Goal: Information Seeking & Learning: Check status

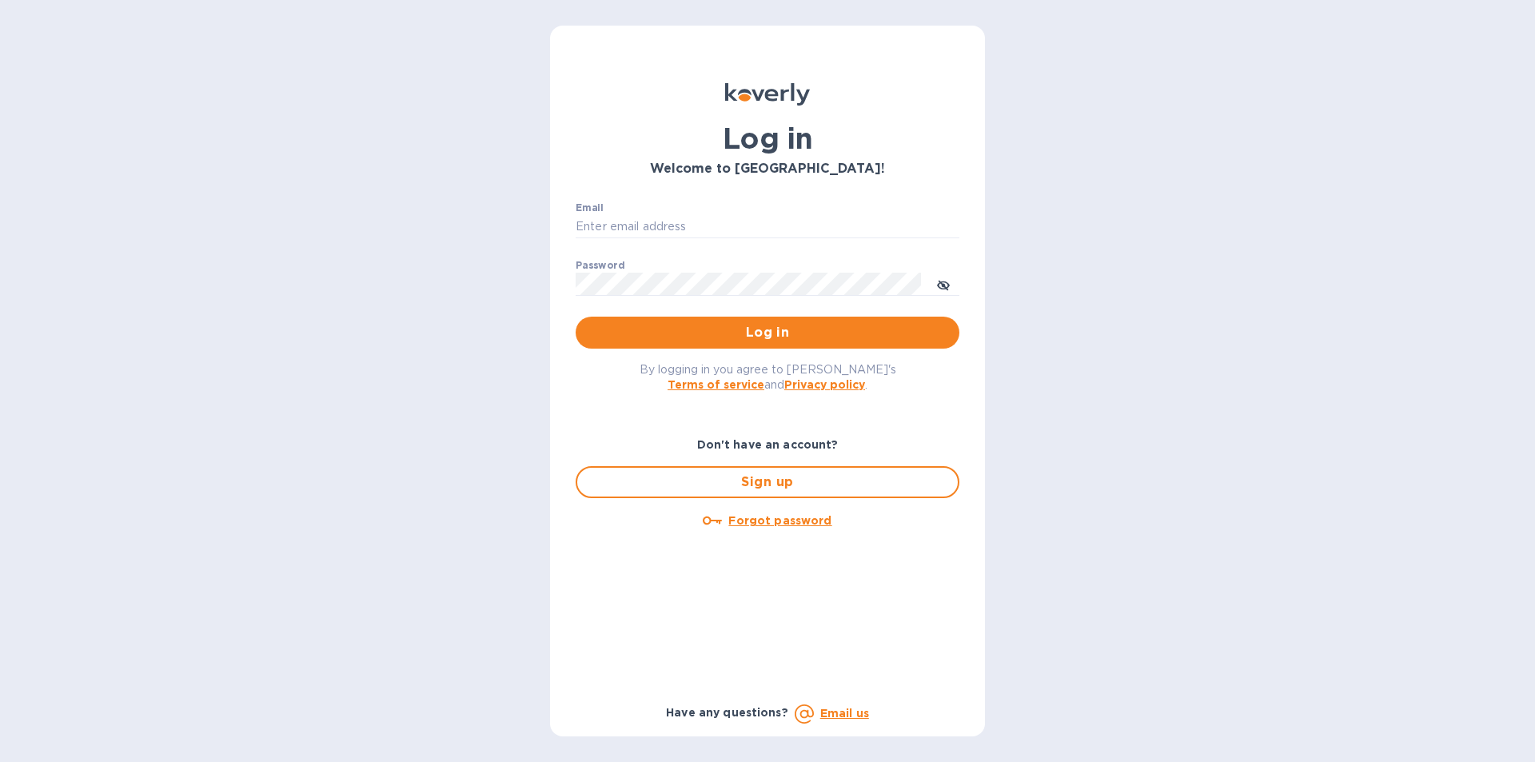
type input "[PERSON_NAME][EMAIL_ADDRESS][DOMAIN_NAME]"
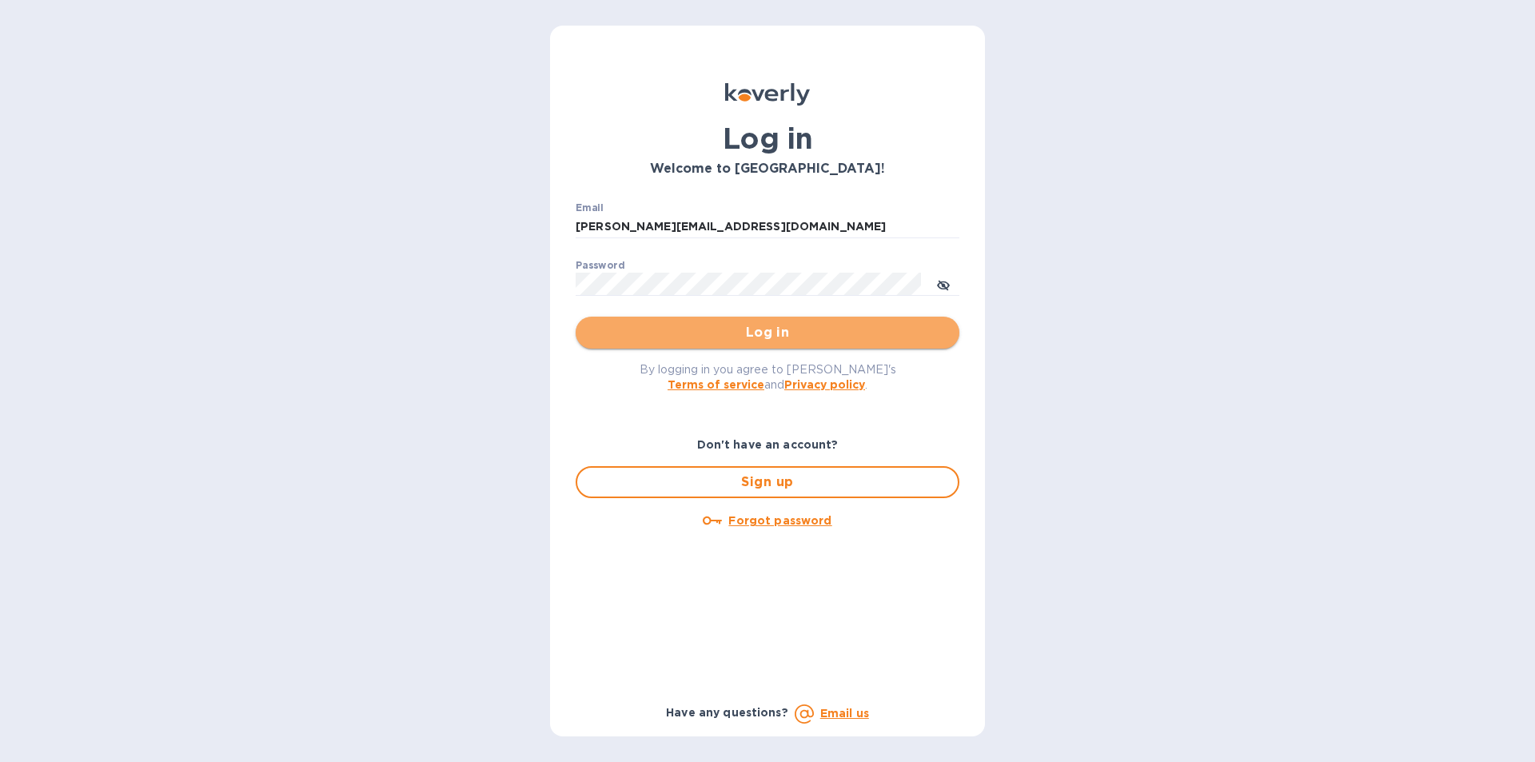
click at [767, 329] on span "Log in" at bounding box center [767, 332] width 358 height 19
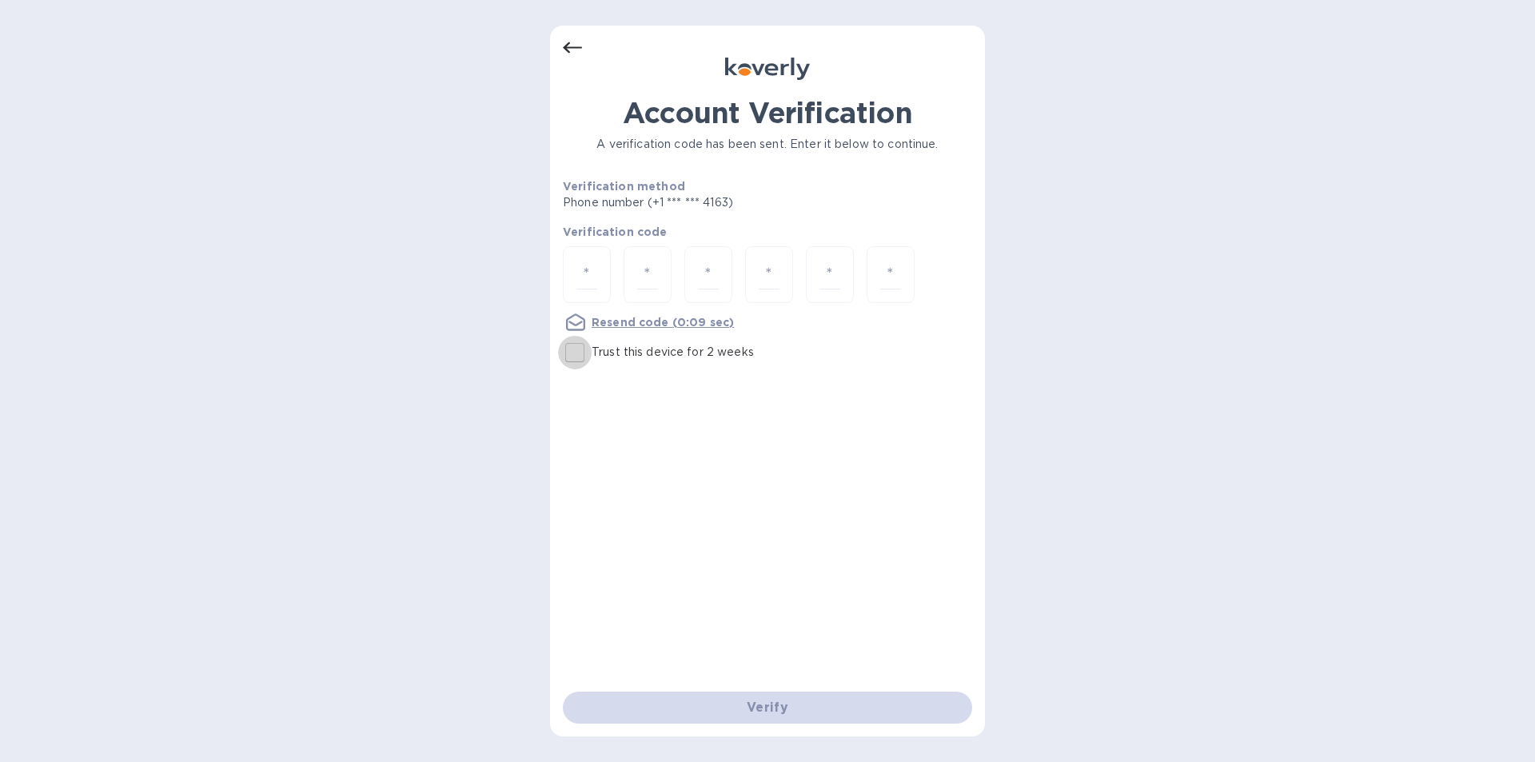
click at [579, 343] on input "Trust this device for 2 weeks" at bounding box center [575, 353] width 34 height 34
checkbox input "true"
click at [584, 277] on input "number" at bounding box center [586, 275] width 21 height 30
type input "6"
type input "1"
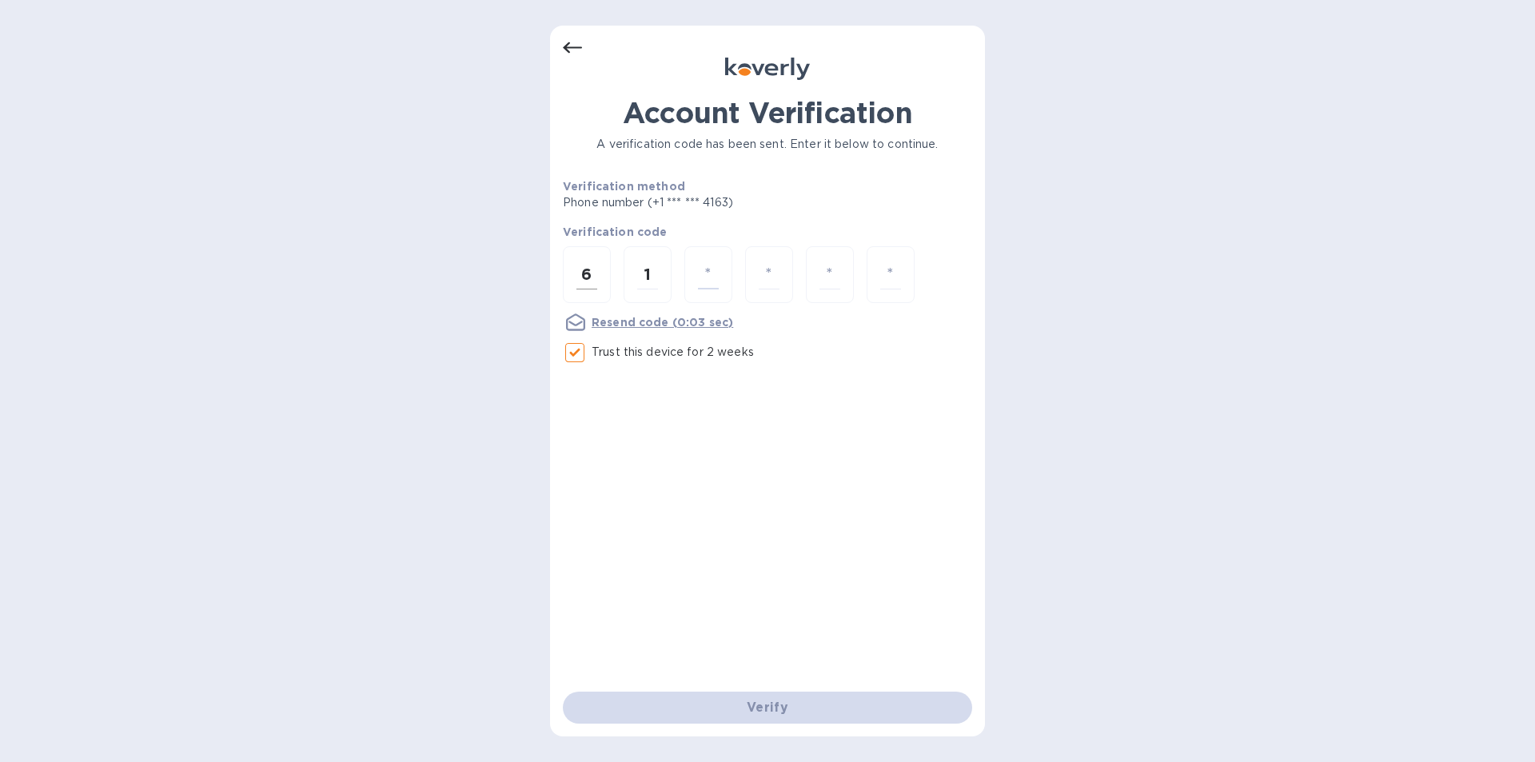
type input "9"
type input "5"
type input "2"
type input "0"
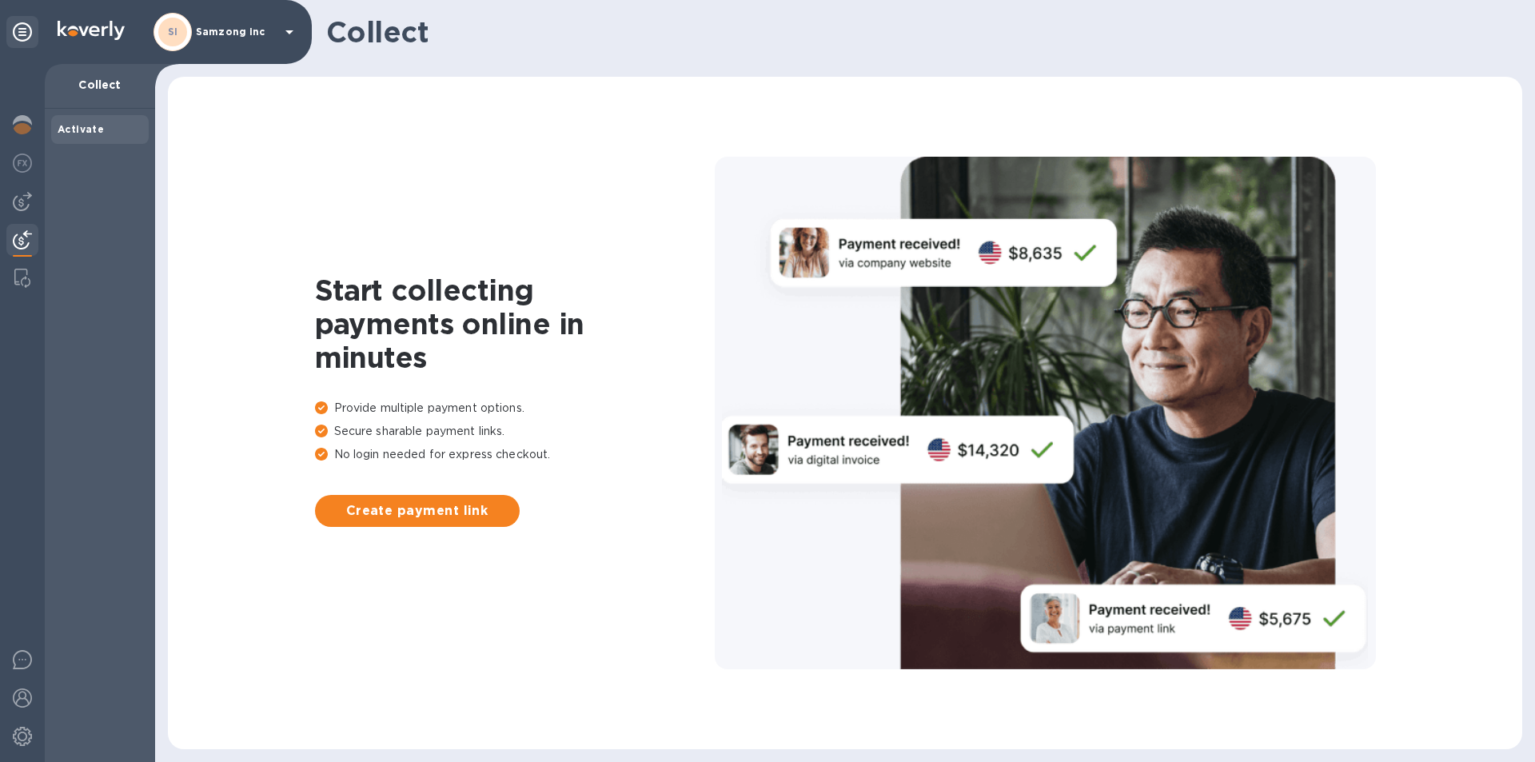
click at [62, 130] on b "Activate" at bounding box center [81, 129] width 46 height 12
click at [25, 124] on img at bounding box center [22, 124] width 19 height 19
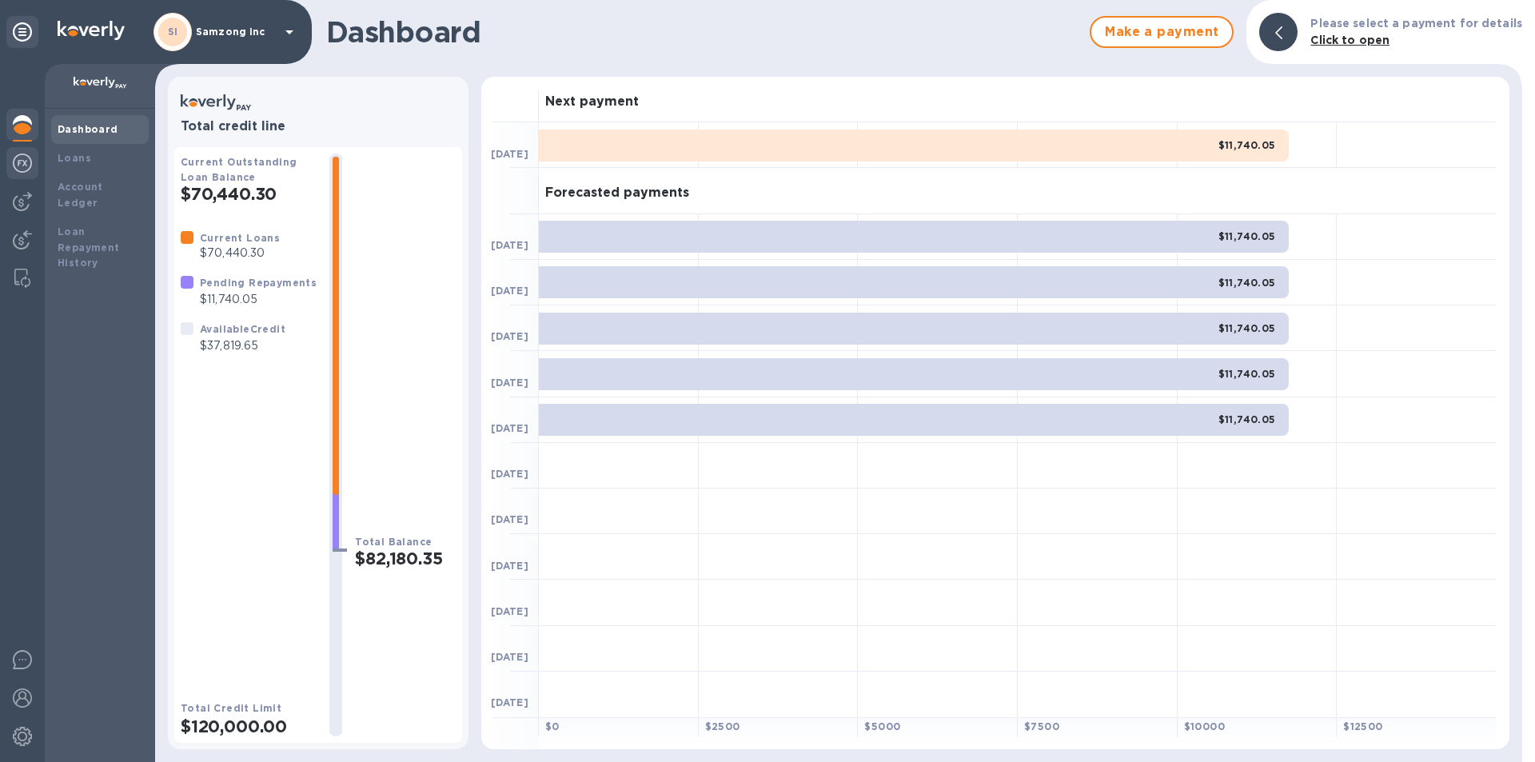
click at [20, 160] on img at bounding box center [22, 162] width 19 height 19
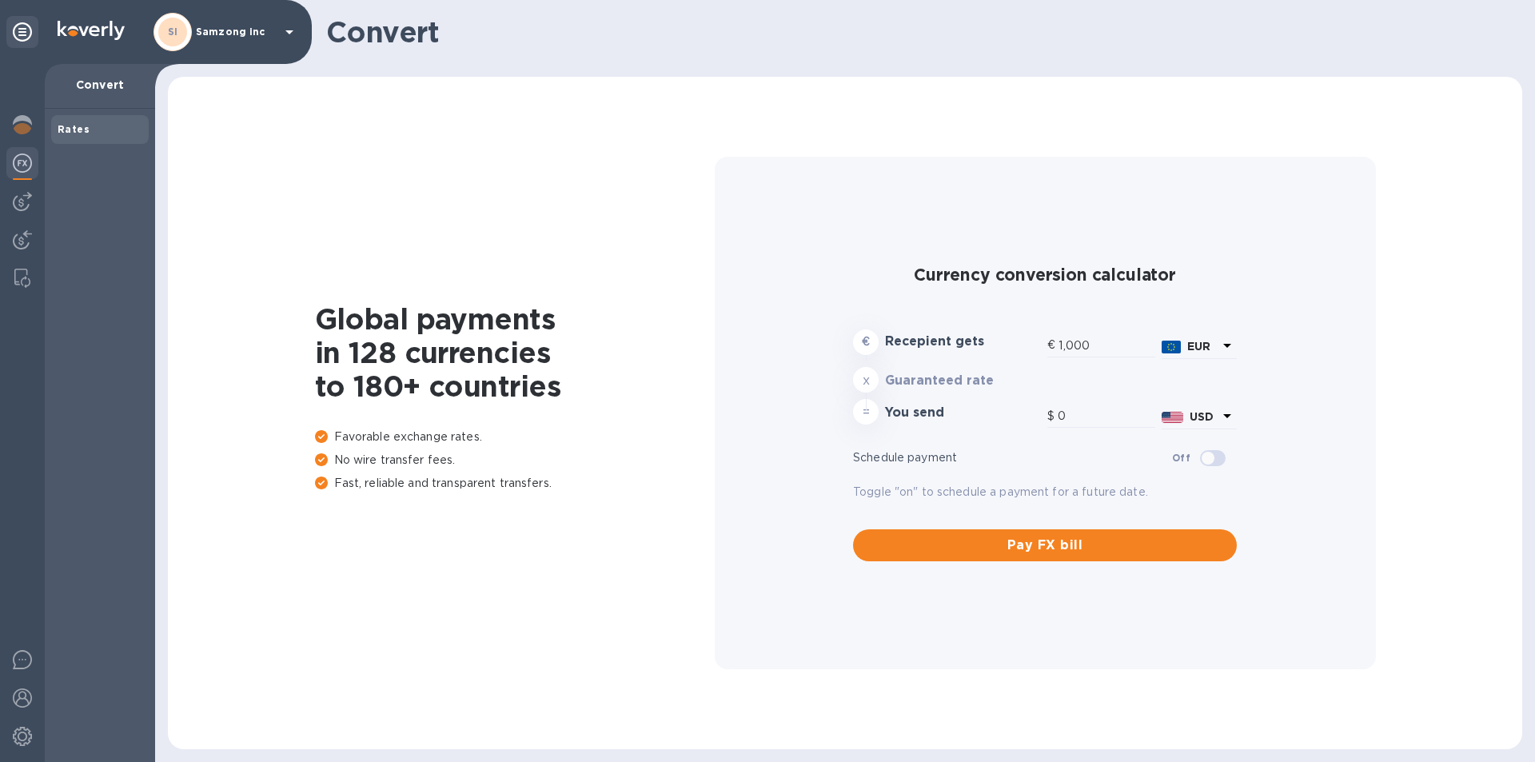
type input "1,177.07"
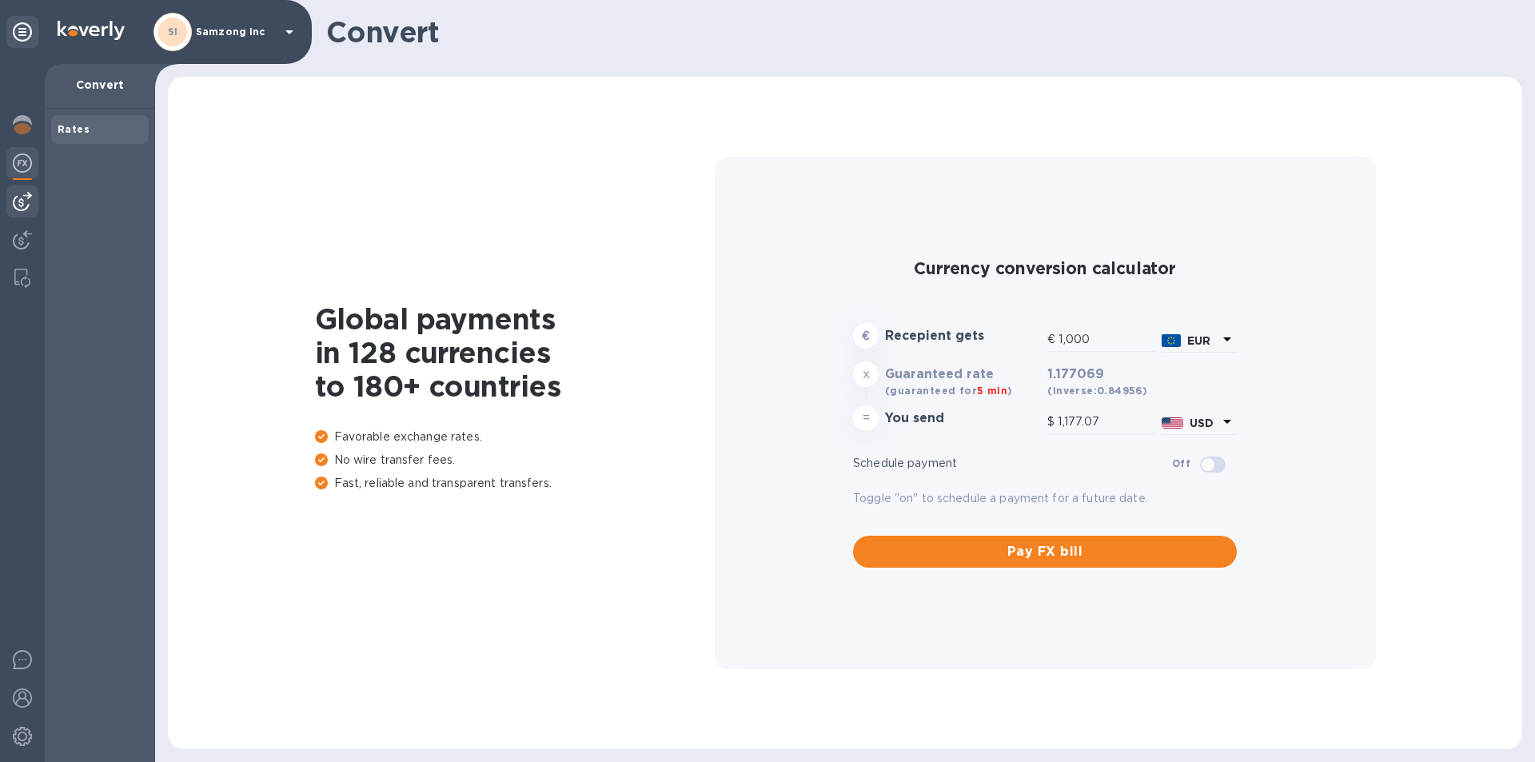
click at [26, 201] on img at bounding box center [22, 201] width 19 height 19
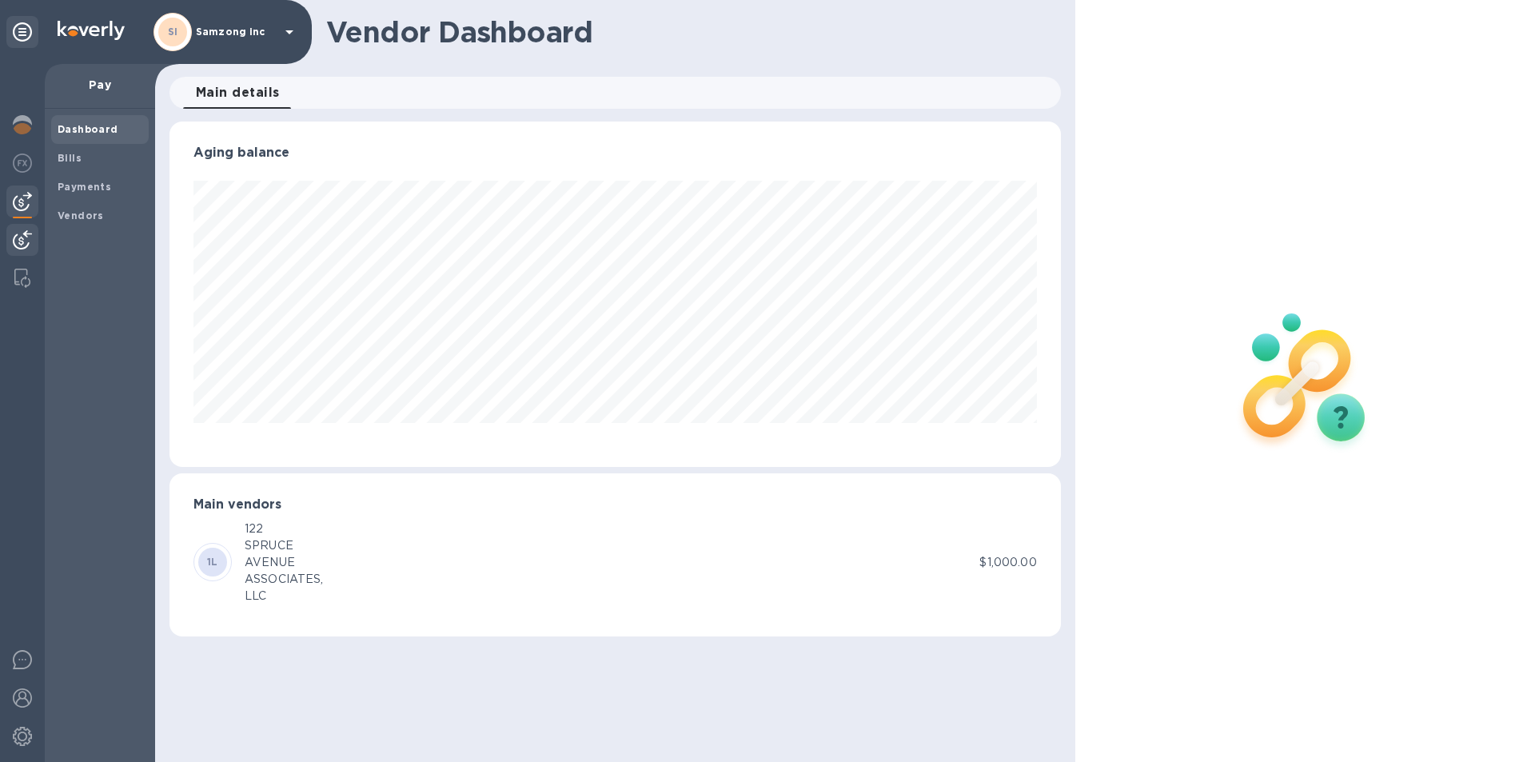
scroll to position [345, 890]
click at [22, 228] on div at bounding box center [22, 241] width 32 height 35
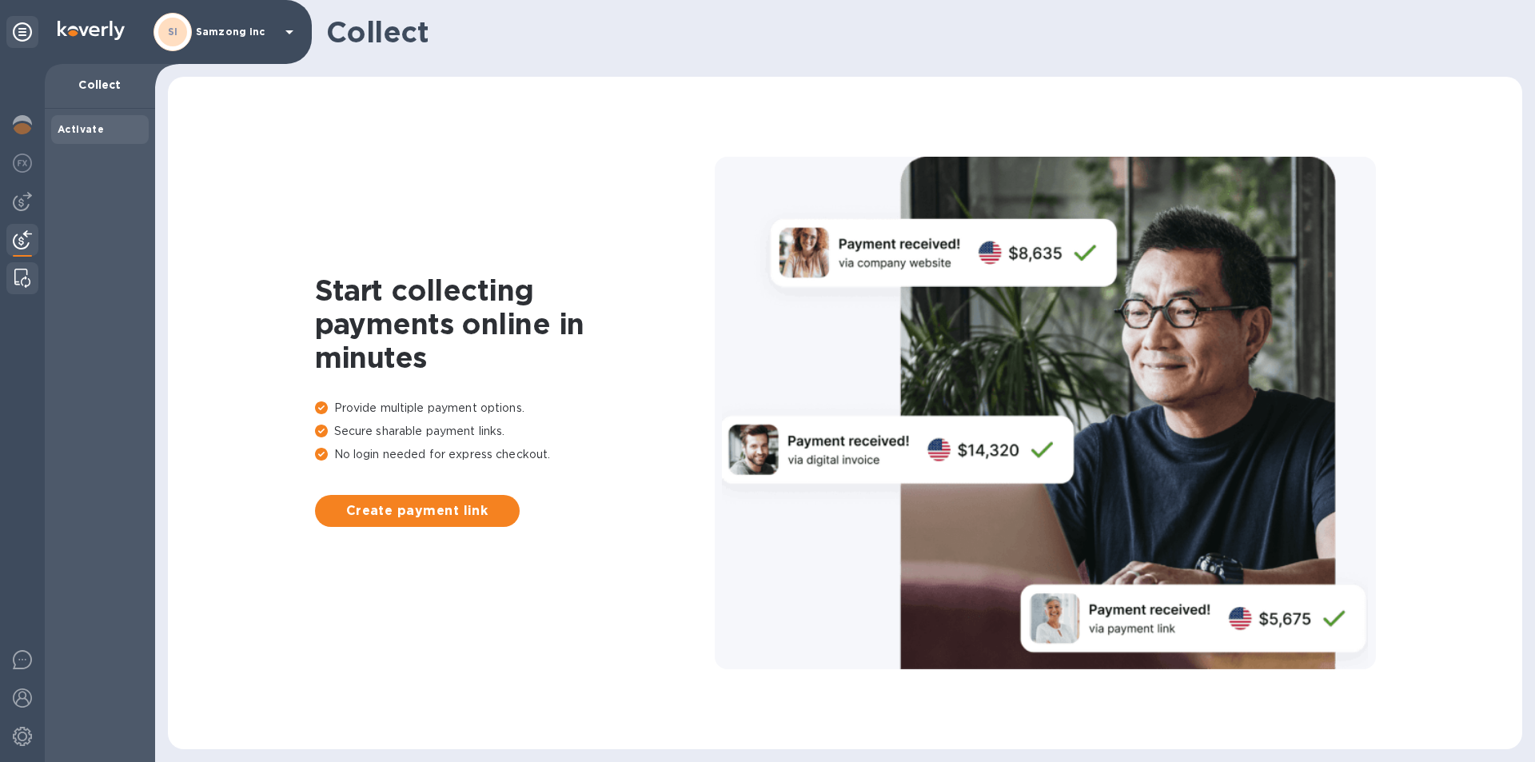
click at [25, 265] on div at bounding box center [22, 278] width 29 height 32
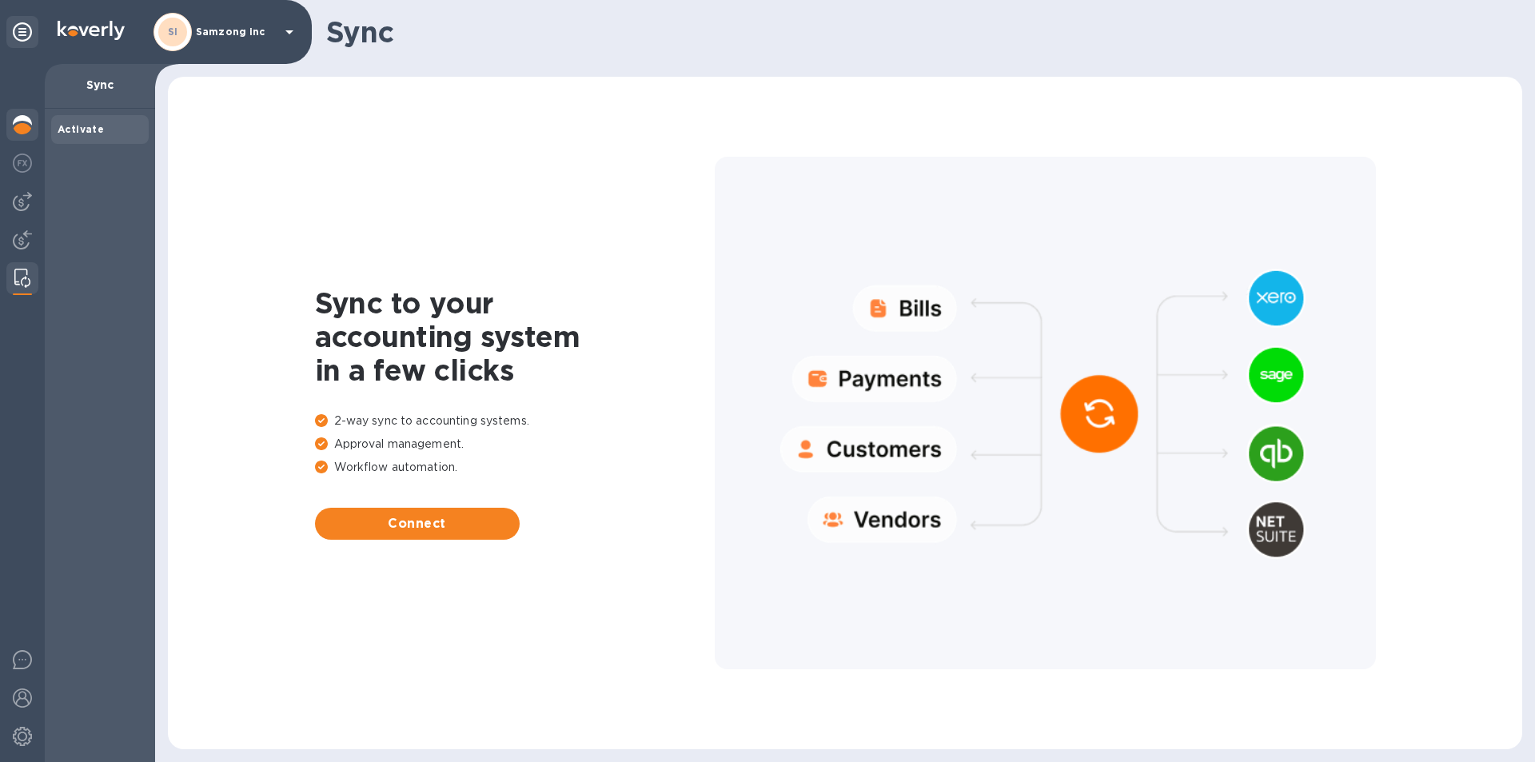
click at [16, 129] on img at bounding box center [22, 124] width 19 height 19
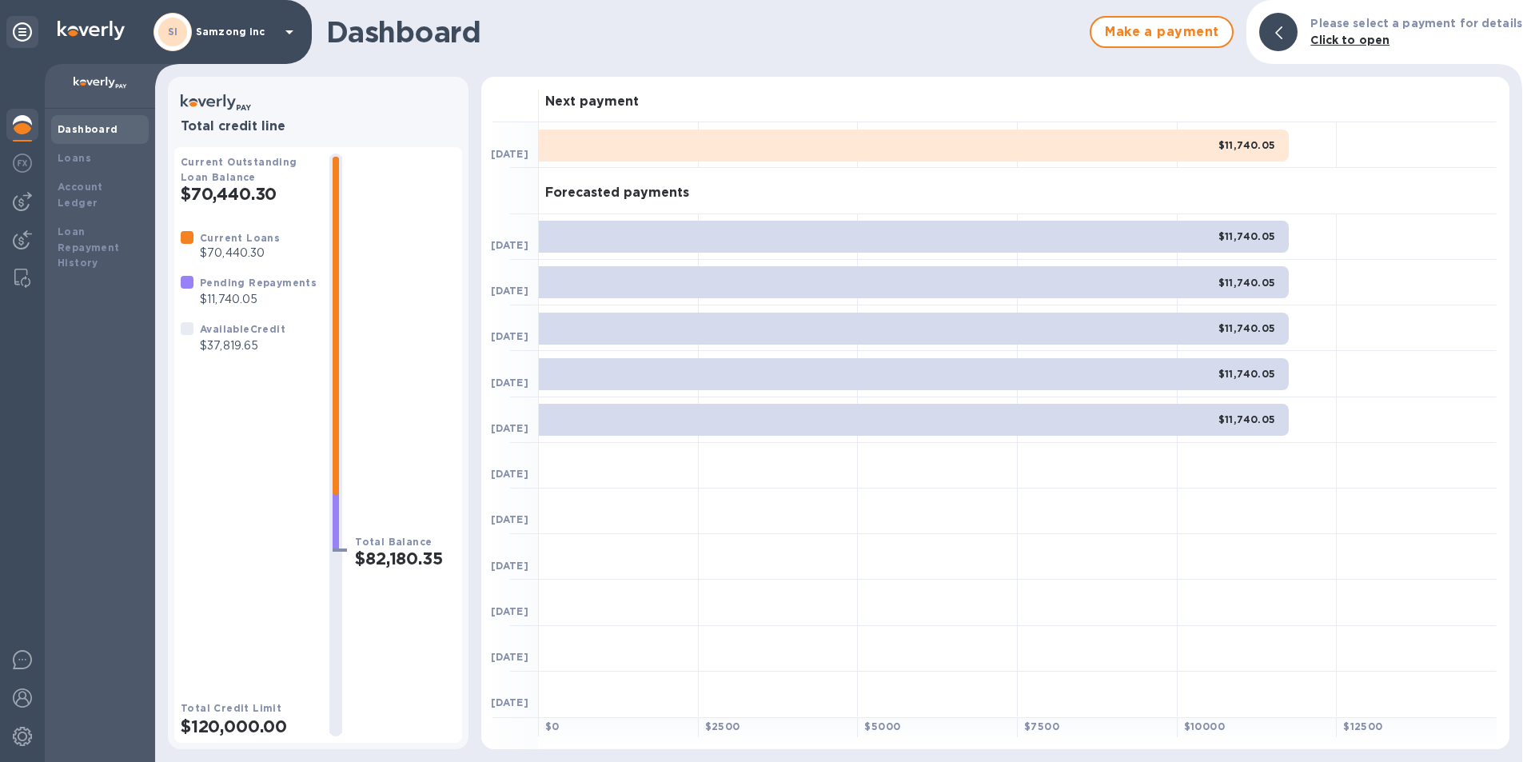
click at [1464, 165] on div at bounding box center [1416, 145] width 160 height 46
click at [90, 161] on div "Loans" at bounding box center [100, 158] width 85 height 16
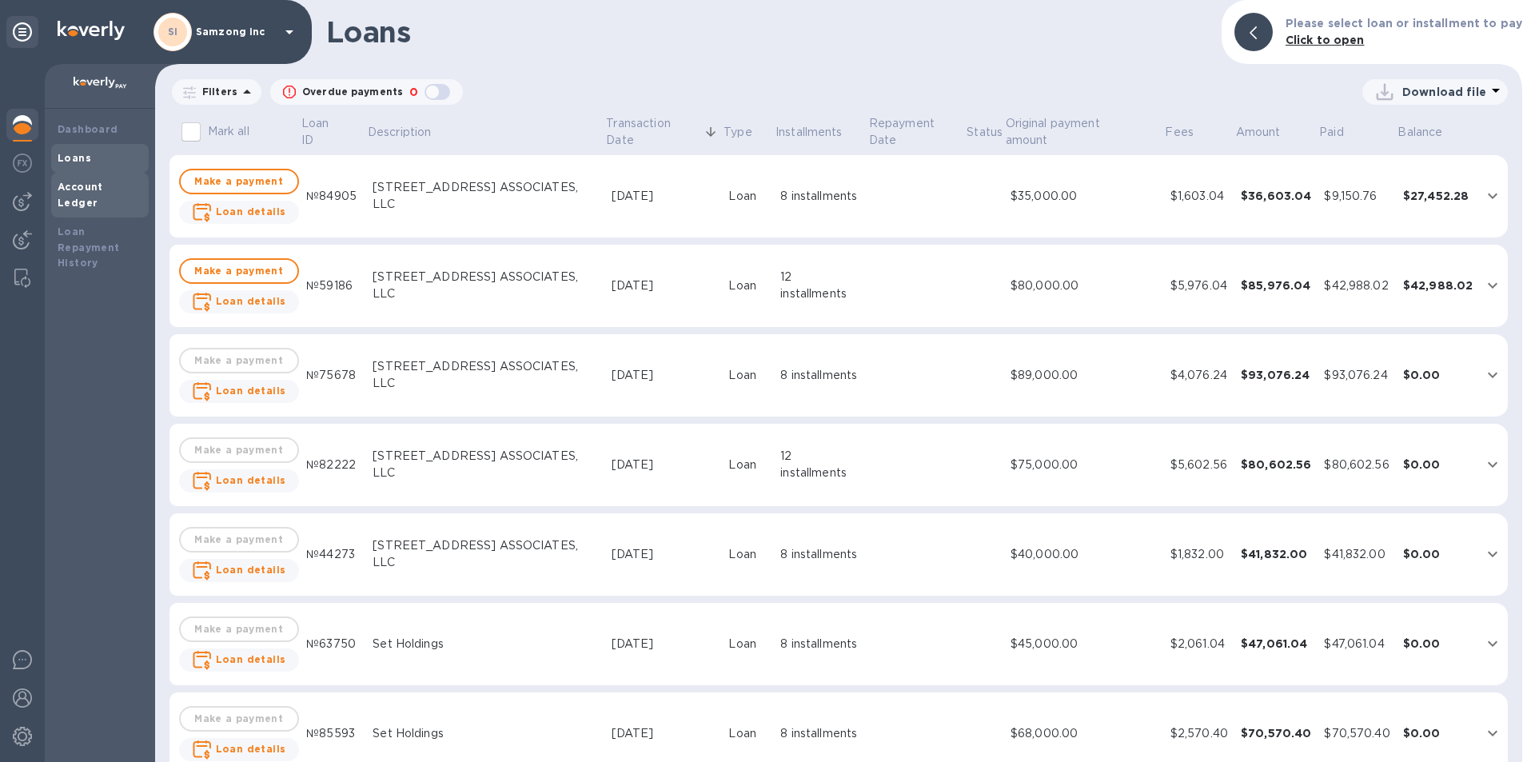
click at [82, 191] on b "Account Ledger" at bounding box center [81, 195] width 46 height 28
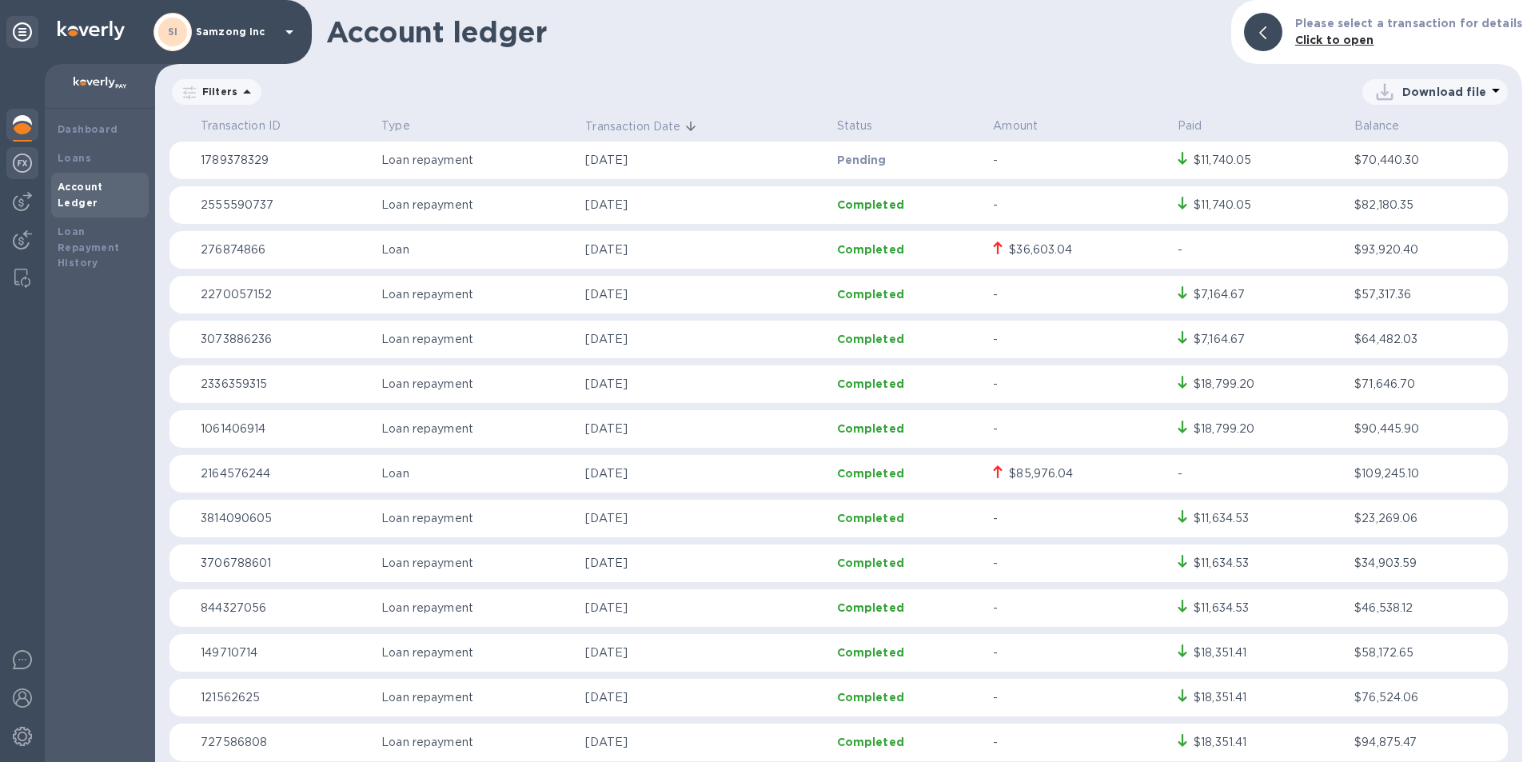
click at [29, 163] on img at bounding box center [22, 162] width 19 height 19
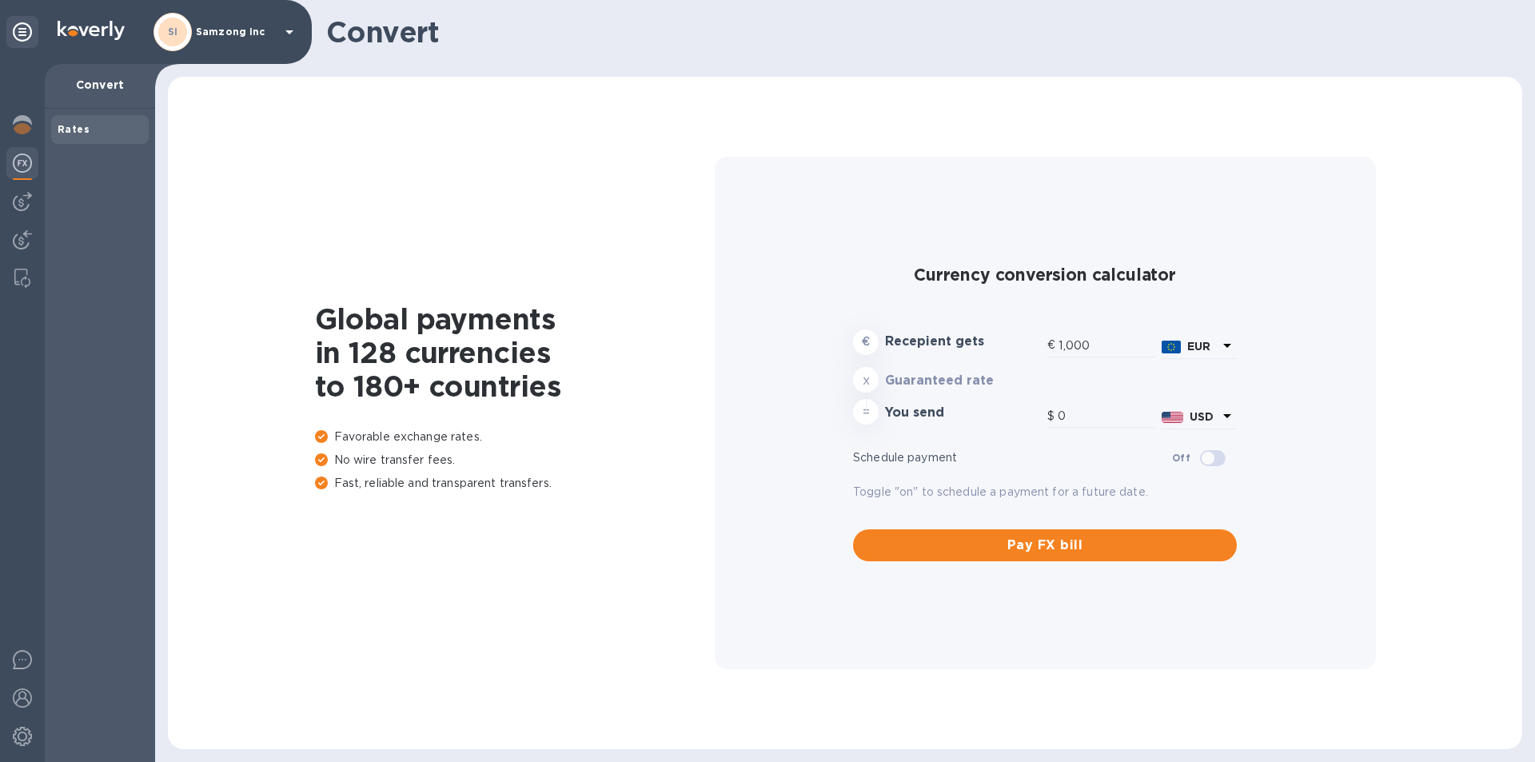
type input "1,177.17"
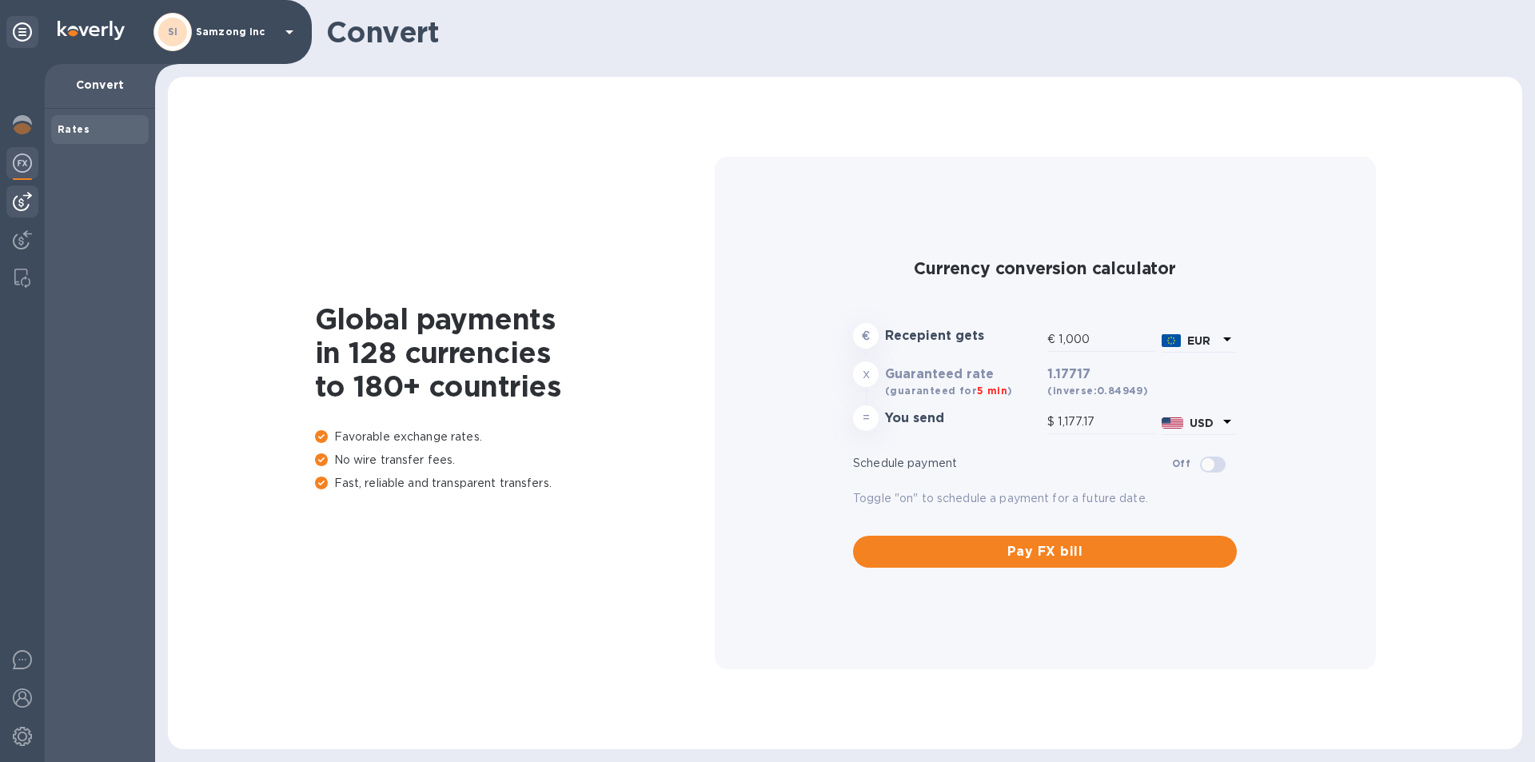
click at [21, 204] on img at bounding box center [22, 201] width 19 height 19
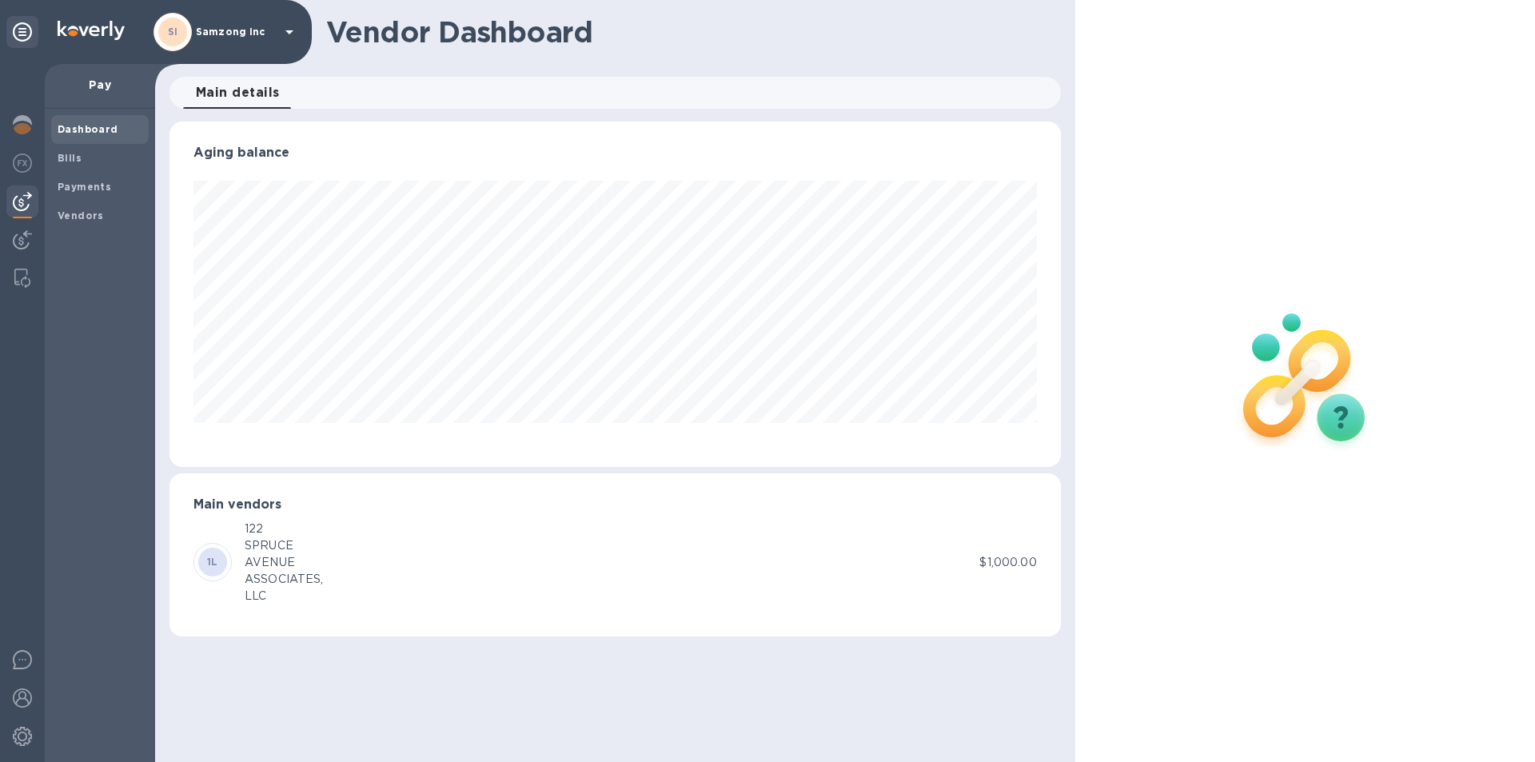
scroll to position [345, 890]
click at [22, 228] on div at bounding box center [22, 241] width 32 height 35
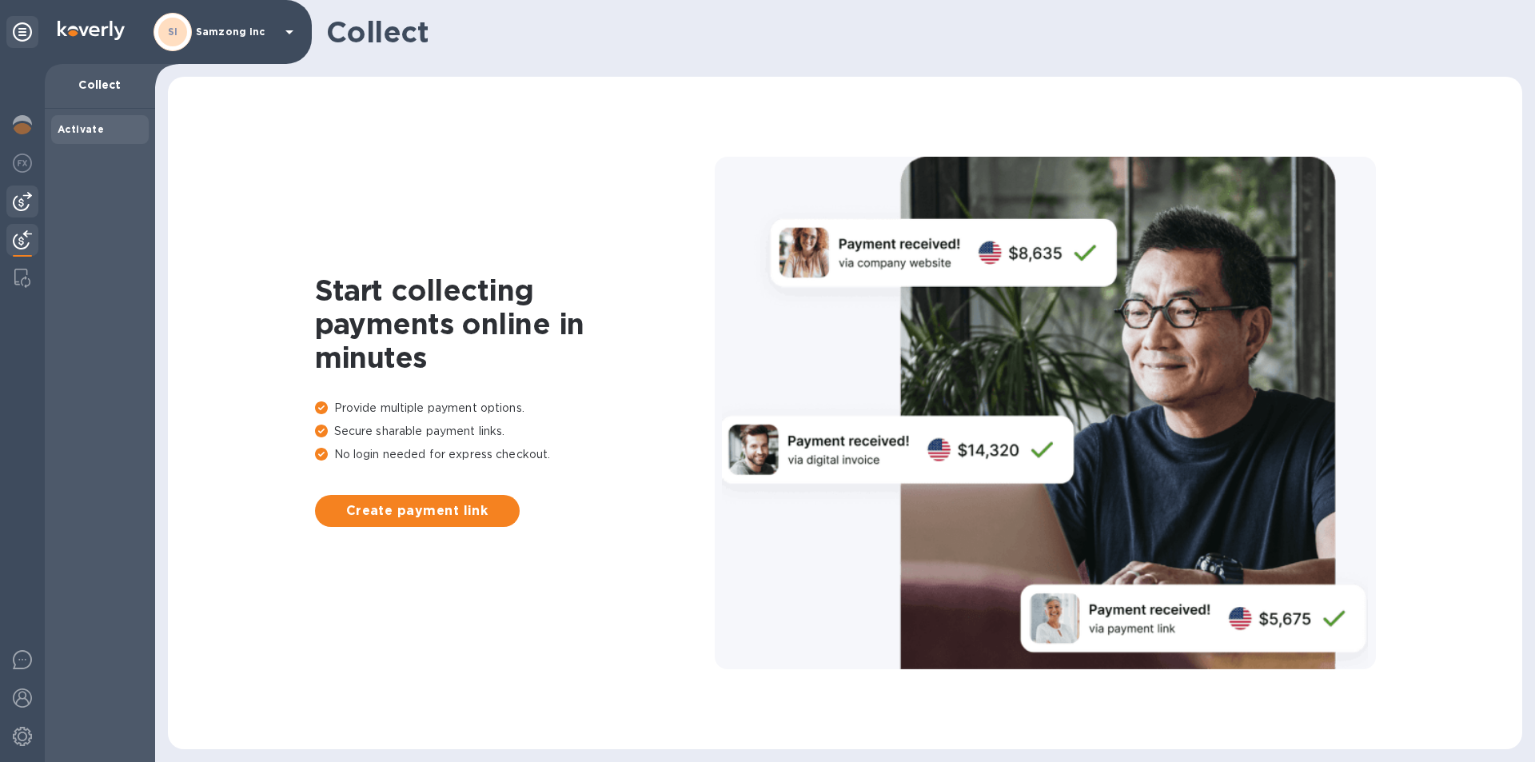
click at [21, 200] on img at bounding box center [22, 201] width 19 height 19
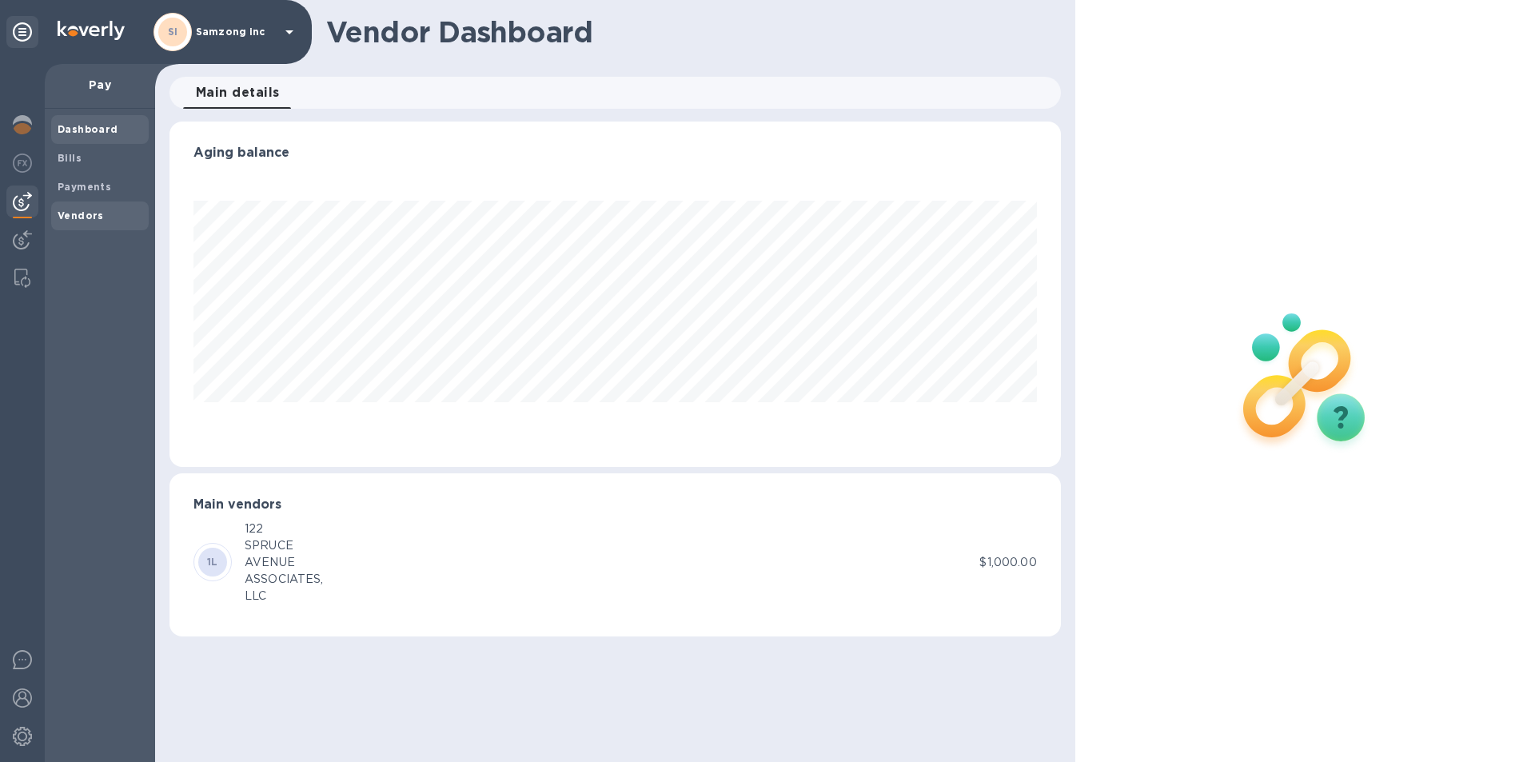
click at [90, 211] on b "Vendors" at bounding box center [81, 215] width 46 height 12
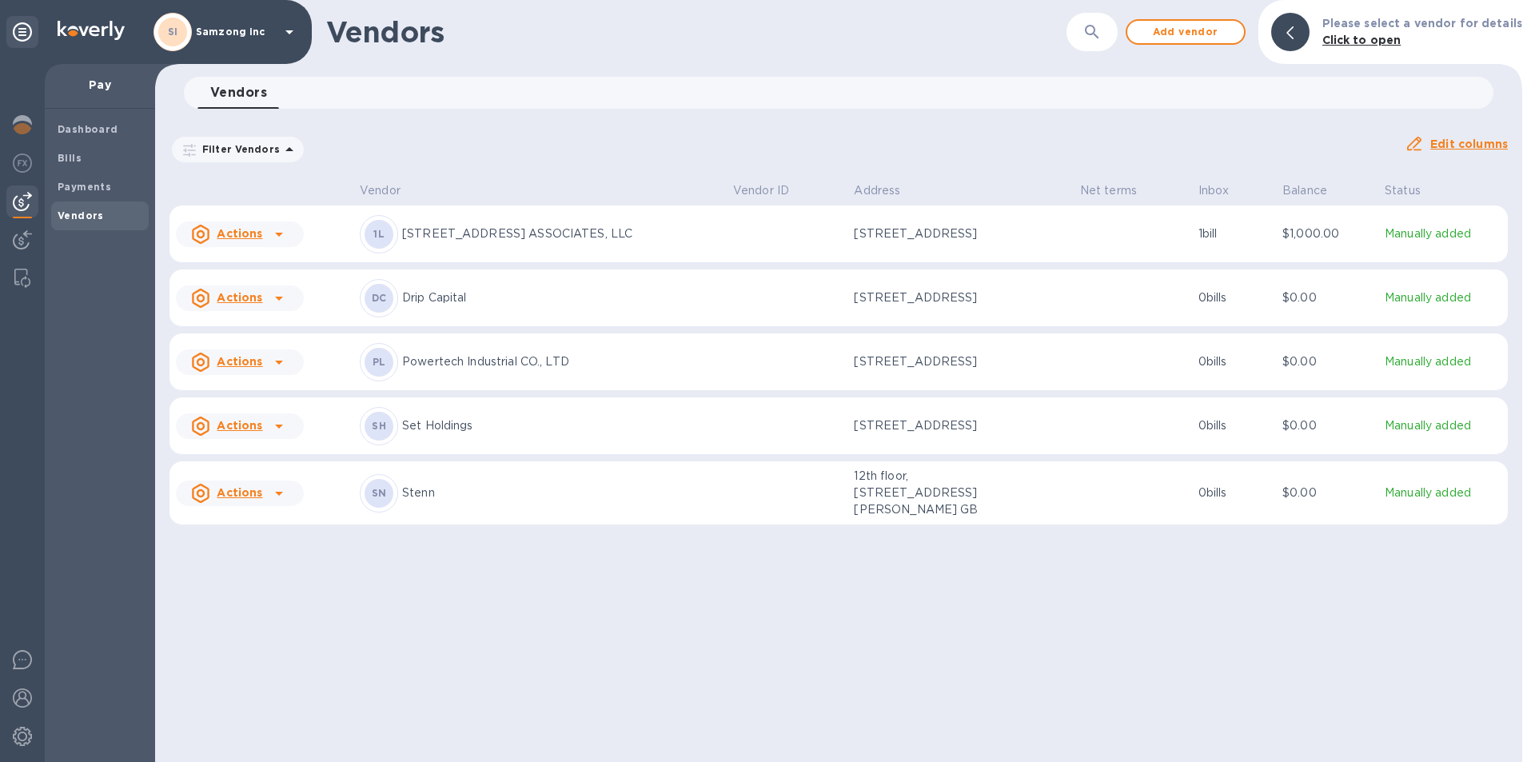
click at [421, 225] on div "1L 122 SPRUCE AVENUE ASSOCIATES, LLC" at bounding box center [540, 234] width 361 height 38
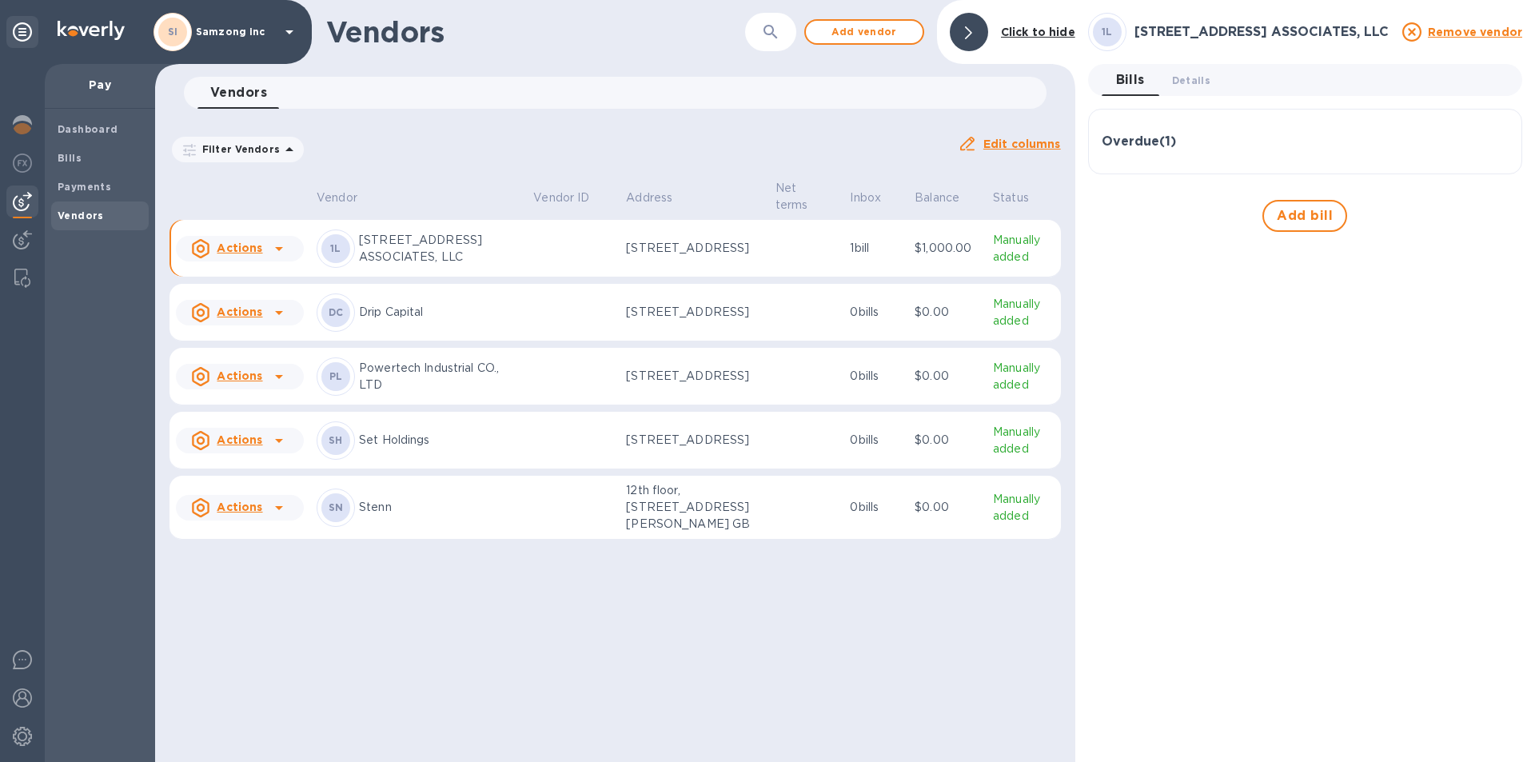
click at [277, 251] on icon at bounding box center [279, 249] width 8 height 4
click at [399, 237] on div at bounding box center [767, 381] width 1535 height 762
click at [86, 181] on b "Payments" at bounding box center [85, 187] width 54 height 12
